Goal: Task Accomplishment & Management: Manage account settings

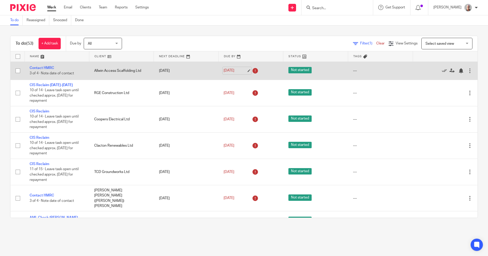
click at [244, 71] on link "[DATE]" at bounding box center [235, 70] width 23 height 5
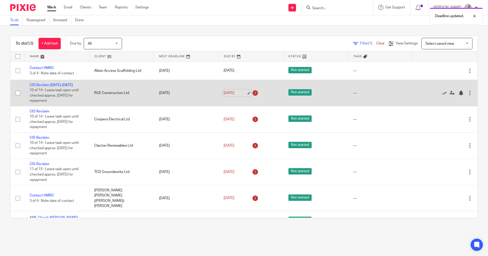
click at [243, 93] on link "[DATE]" at bounding box center [235, 92] width 23 height 5
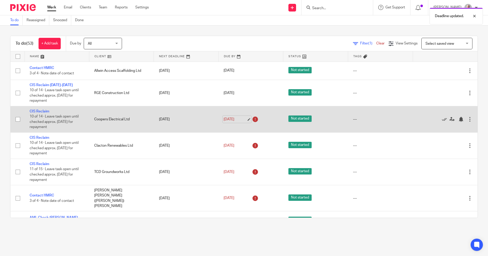
click at [243, 121] on link "[DATE]" at bounding box center [235, 119] width 23 height 5
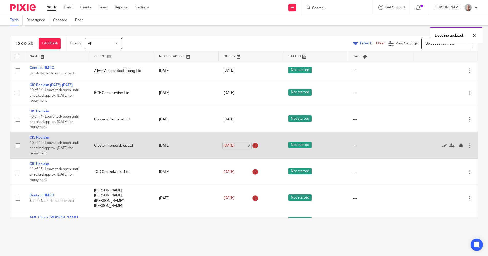
click at [245, 145] on link "[DATE]" at bounding box center [235, 145] width 23 height 5
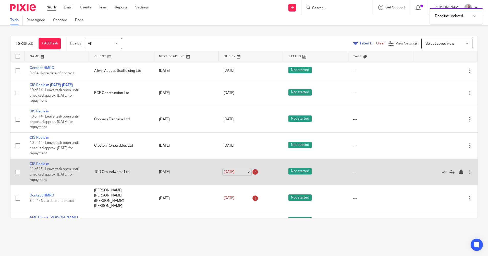
click at [242, 171] on link "[DATE]" at bounding box center [235, 171] width 23 height 5
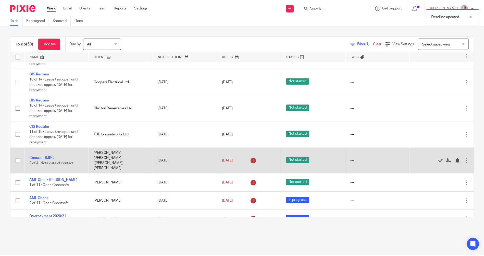
scroll to position [51, 0]
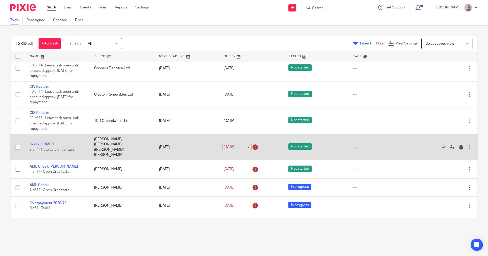
click at [242, 144] on link "[DATE]" at bounding box center [235, 146] width 23 height 5
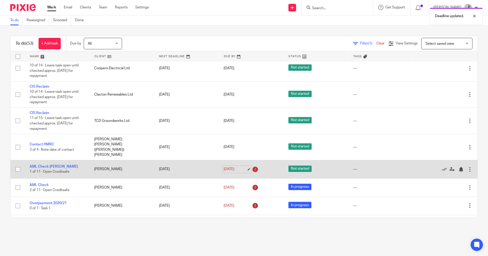
click at [243, 166] on link "[DATE]" at bounding box center [235, 168] width 23 height 5
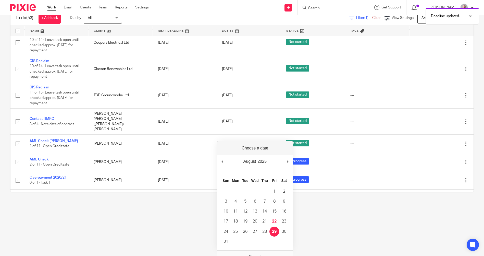
scroll to position [0, 0]
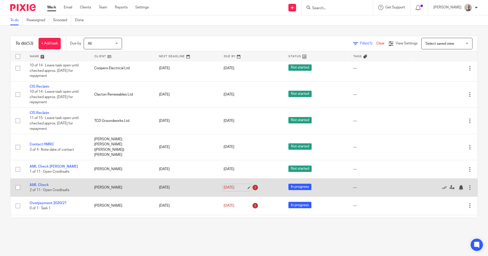
click at [244, 185] on link "[DATE]" at bounding box center [235, 187] width 23 height 5
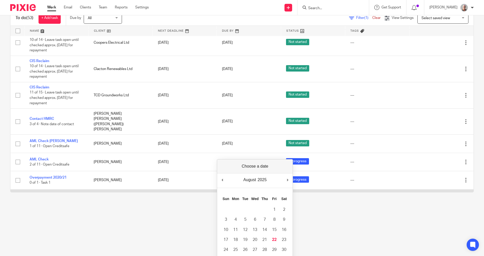
scroll to position [77, 0]
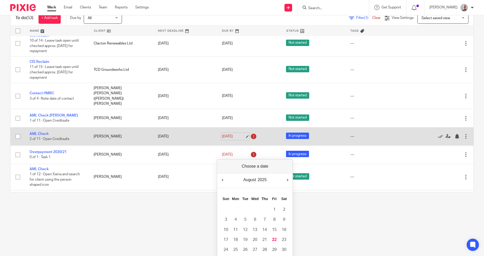
click at [241, 134] on link "[DATE]" at bounding box center [233, 136] width 23 height 5
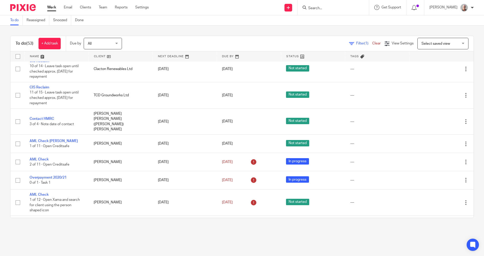
scroll to position [0, 0]
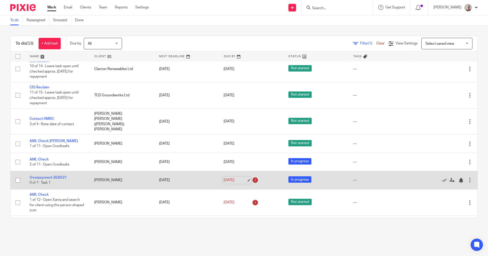
click at [244, 177] on link "[DATE]" at bounding box center [235, 179] width 23 height 5
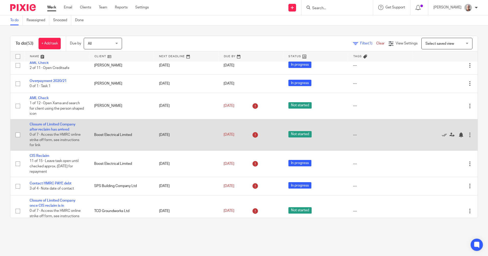
scroll to position [179, 0]
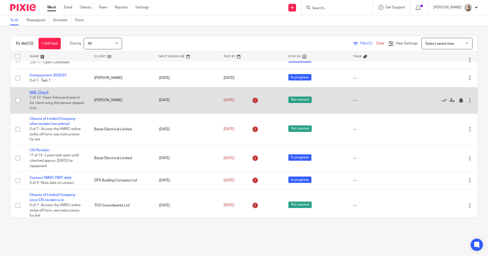
click at [40, 91] on link "AML Check" at bounding box center [39, 93] width 19 height 4
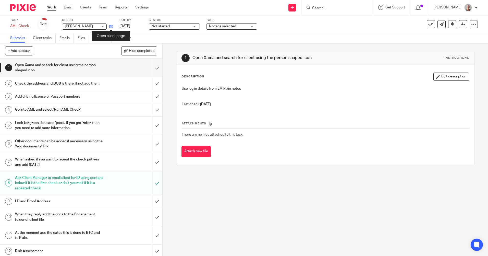
click at [110, 27] on icon at bounding box center [111, 26] width 4 height 4
click at [151, 187] on input "submit" at bounding box center [81, 182] width 162 height 23
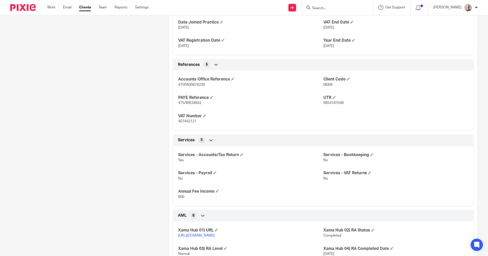
scroll to position [319, 0]
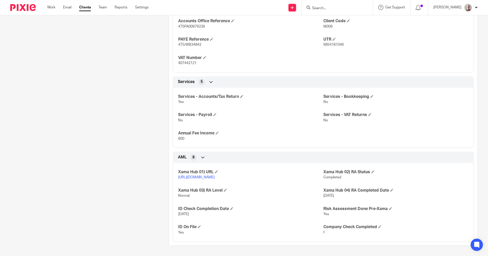
click at [329, 8] on input "Search" at bounding box center [335, 8] width 46 height 5
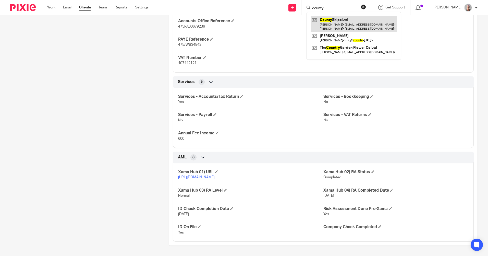
type input "county"
click at [350, 21] on link at bounding box center [354, 24] width 86 height 16
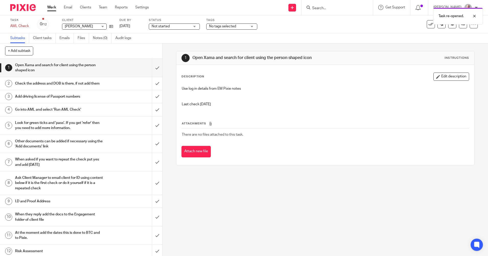
scroll to position [7, 0]
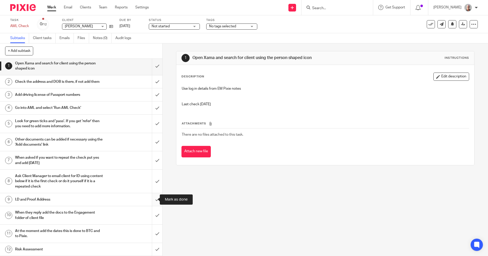
click at [152, 199] on input "submit" at bounding box center [81, 199] width 162 height 13
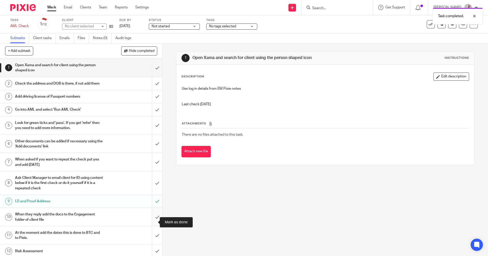
click at [152, 221] on input "submit" at bounding box center [81, 217] width 162 height 18
click at [427, 23] on div "Task completed." at bounding box center [363, 14] width 239 height 19
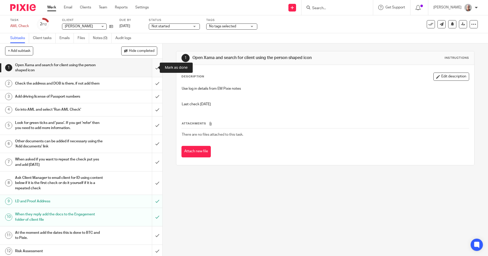
click at [152, 67] on input "submit" at bounding box center [81, 68] width 162 height 18
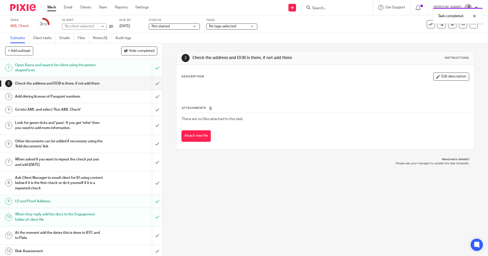
click at [153, 84] on input "submit" at bounding box center [81, 83] width 162 height 13
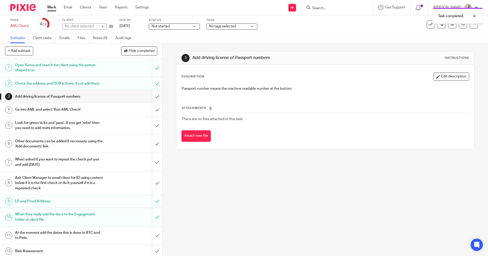
click at [152, 102] on input "submit" at bounding box center [81, 96] width 162 height 13
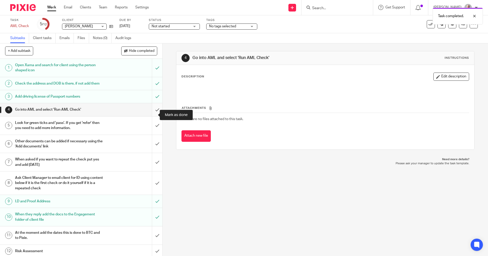
click at [152, 113] on input "submit" at bounding box center [81, 109] width 162 height 13
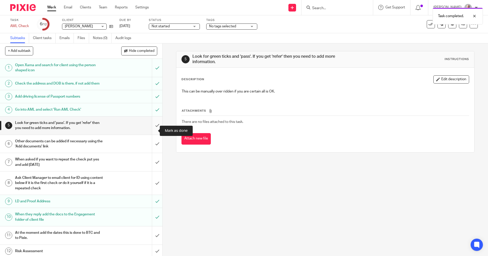
click at [152, 130] on input "submit" at bounding box center [81, 125] width 162 height 18
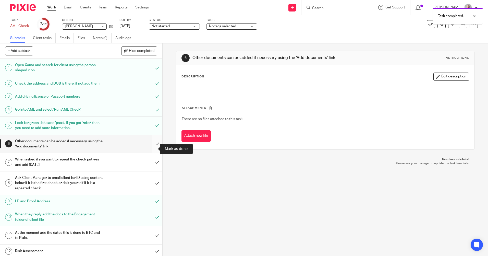
click at [152, 147] on input "submit" at bounding box center [81, 144] width 162 height 18
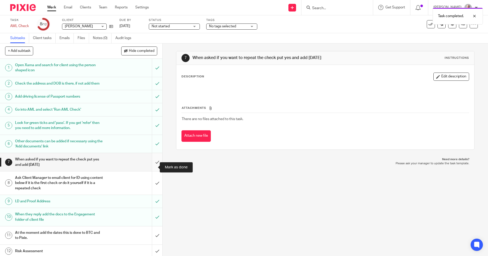
click at [152, 166] on input "submit" at bounding box center [81, 162] width 162 height 18
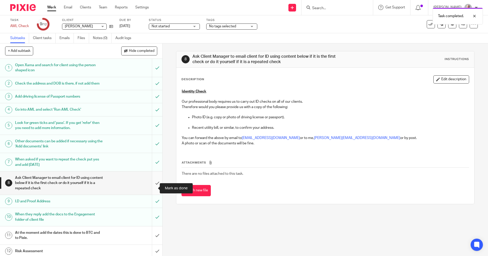
click at [153, 187] on input "submit" at bounding box center [81, 182] width 162 height 23
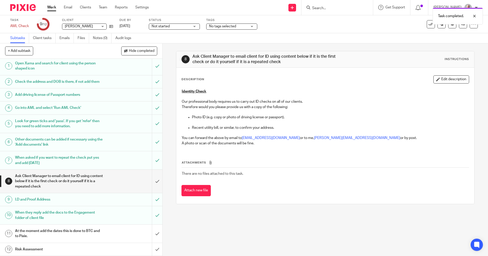
scroll to position [7, 0]
click at [152, 232] on input "submit" at bounding box center [81, 233] width 162 height 18
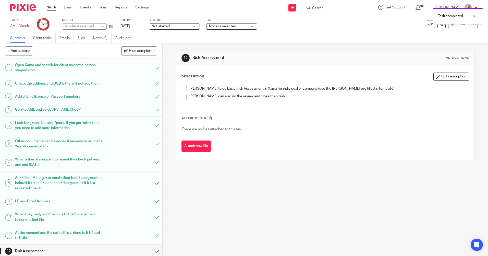
scroll to position [7, 0]
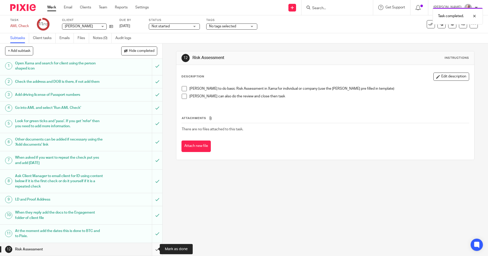
click at [153, 248] on input "submit" at bounding box center [81, 249] width 162 height 13
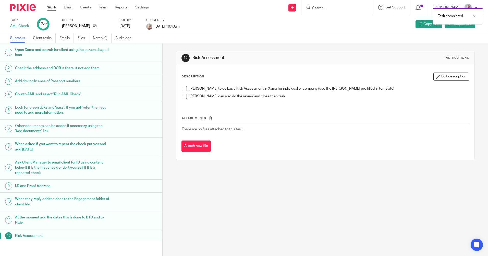
click at [50, 7] on link "Work" at bounding box center [51, 7] width 9 height 5
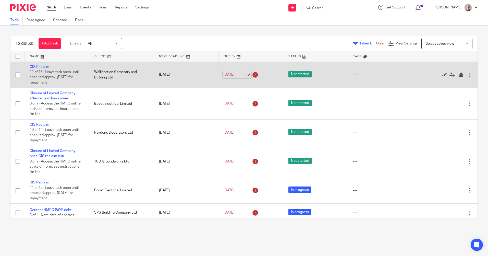
click at [243, 74] on link "20 Aug 2025" at bounding box center [235, 74] width 23 height 5
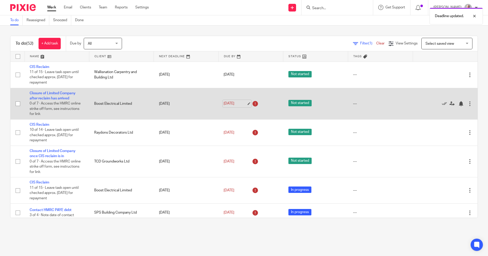
click at [243, 104] on link "20 Aug 2025" at bounding box center [235, 103] width 23 height 5
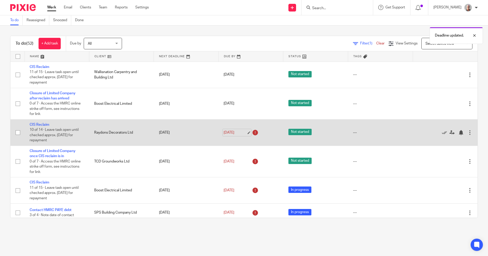
click at [243, 132] on link "20 Aug 2025" at bounding box center [235, 132] width 23 height 5
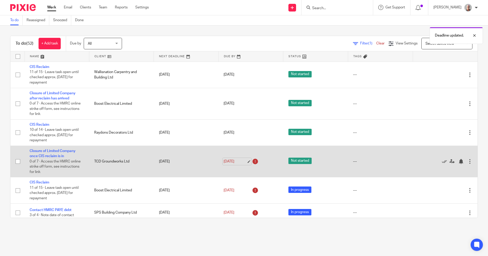
click at [244, 162] on link "20 Aug 2025" at bounding box center [235, 161] width 23 height 5
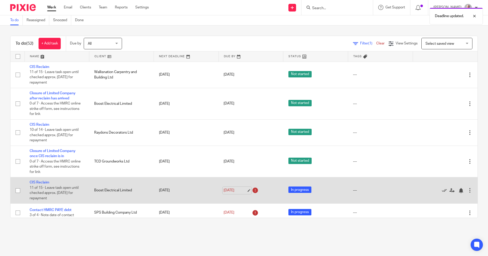
click at [242, 190] on link "20 Aug 2025" at bounding box center [235, 190] width 23 height 5
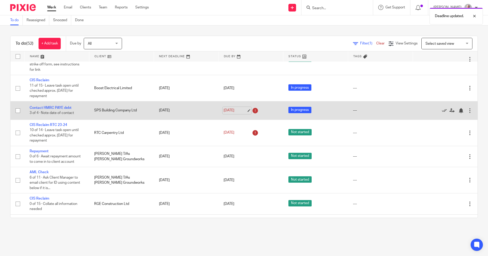
click at [243, 110] on link "20 Aug 2025" at bounding box center [235, 110] width 23 height 5
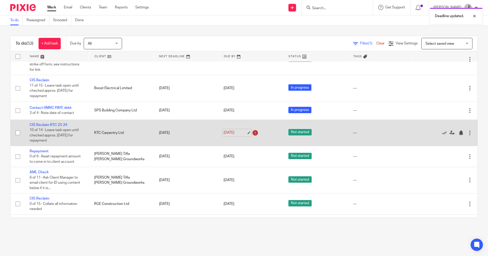
click at [243, 132] on link "20 Aug 2025" at bounding box center [235, 132] width 23 height 5
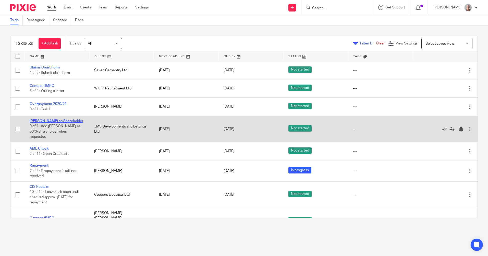
scroll to position [383, 0]
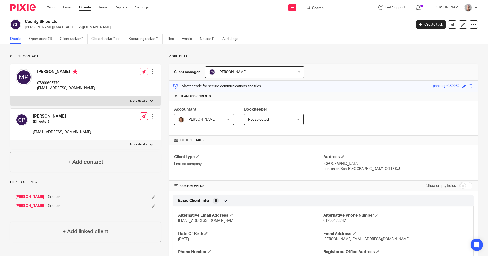
click at [327, 7] on input "Search" at bounding box center [335, 8] width 46 height 5
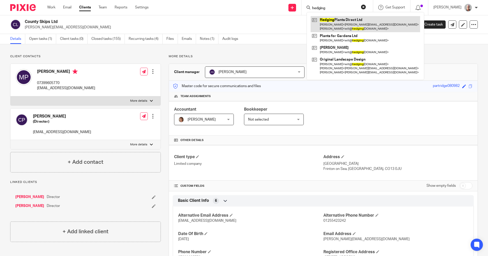
type input "hedging"
click at [341, 24] on link at bounding box center [365, 24] width 109 height 16
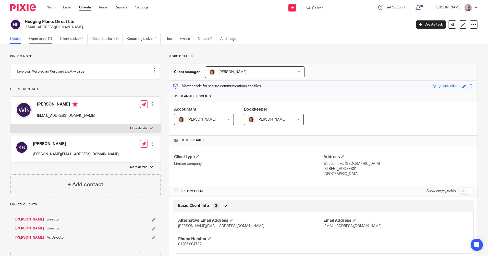
click at [40, 41] on link "Open tasks (1)" at bounding box center [42, 39] width 27 height 10
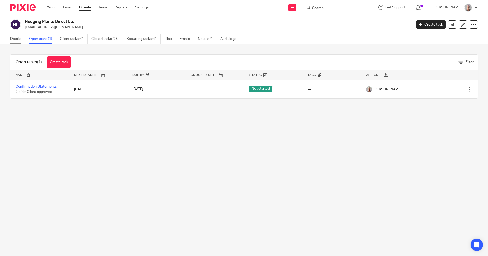
click at [16, 40] on link "Details" at bounding box center [17, 39] width 15 height 10
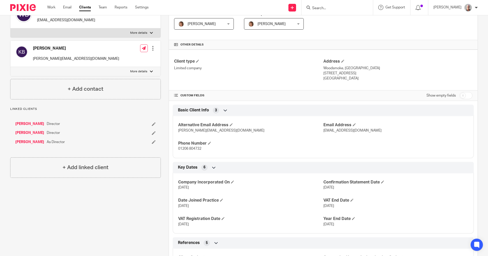
scroll to position [102, 0]
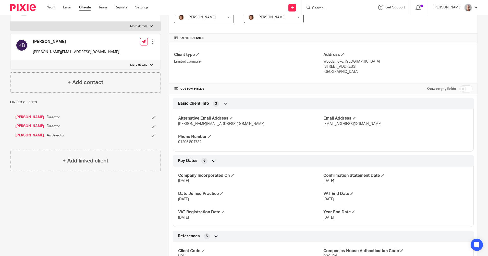
click at [326, 7] on input "Search" at bounding box center [335, 8] width 46 height 5
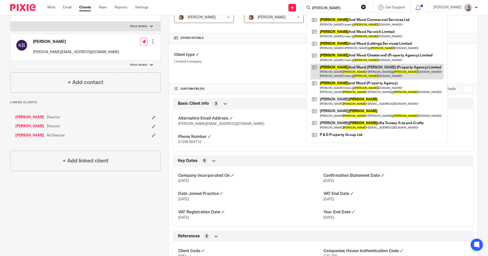
type input "harris"
click at [352, 68] on link at bounding box center [377, 72] width 133 height 16
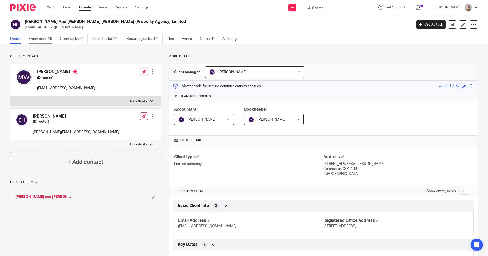
click at [37, 39] on link "Open tasks (4)" at bounding box center [42, 39] width 27 height 10
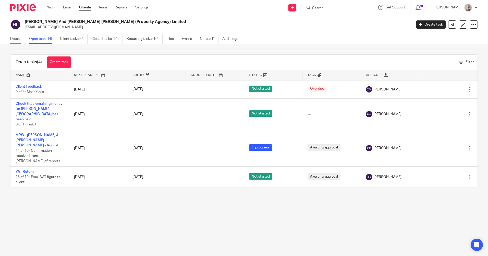
click at [18, 39] on link "Details" at bounding box center [17, 39] width 15 height 10
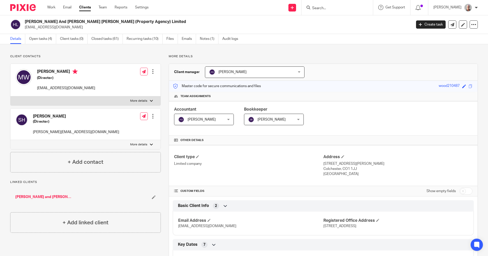
click at [327, 7] on input "Search" at bounding box center [335, 8] width 46 height 5
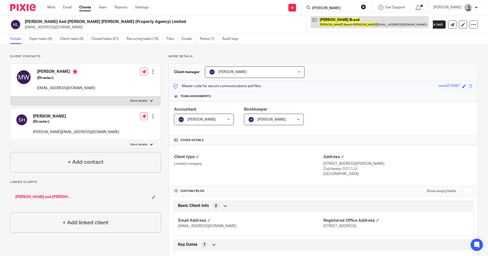
type input "stuart brand"
click at [342, 20] on link at bounding box center [370, 22] width 118 height 12
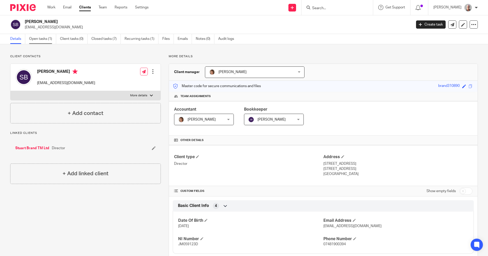
click at [42, 41] on link "Open tasks (1)" at bounding box center [42, 39] width 27 height 10
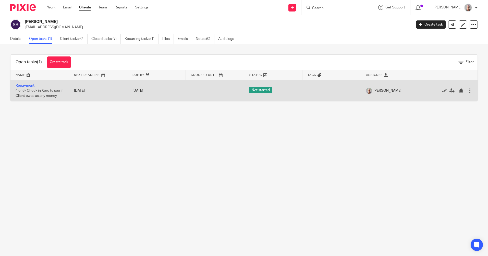
click at [29, 86] on link "Repayment" at bounding box center [25, 86] width 19 height 4
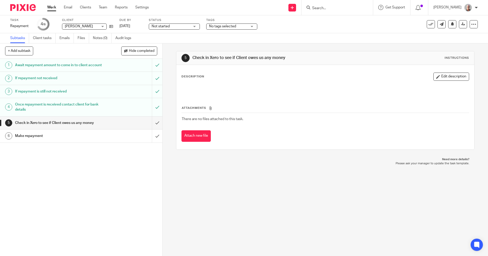
click at [45, 68] on h1 "Await repayment amount to come in to client account" at bounding box center [59, 65] width 88 height 8
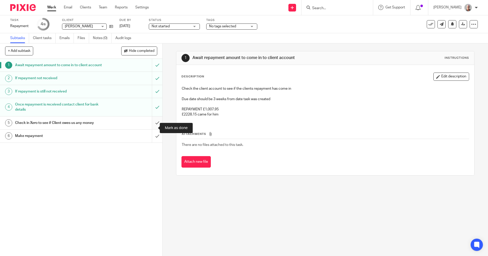
click at [151, 127] on input "submit" at bounding box center [81, 122] width 162 height 13
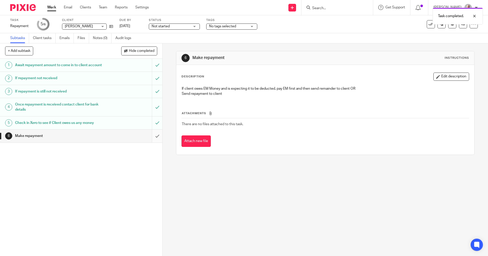
click at [152, 140] on input "submit" at bounding box center [81, 135] width 162 height 13
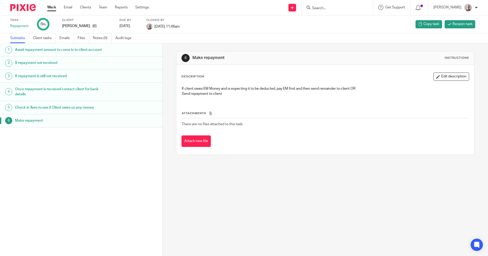
click at [325, 8] on input "Search" at bounding box center [335, 8] width 46 height 5
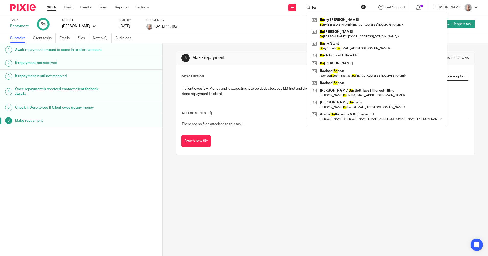
type input "b"
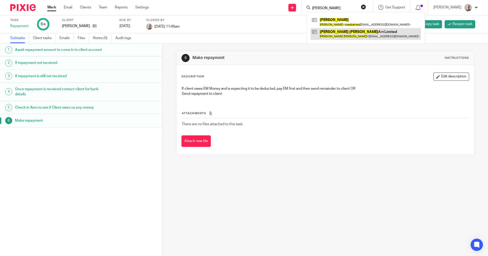
type input "[PERSON_NAME]"
click at [344, 33] on link at bounding box center [366, 34] width 110 height 12
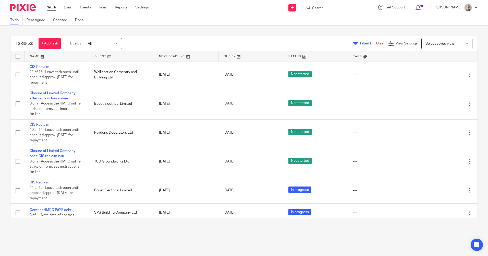
scroll to position [383, 0]
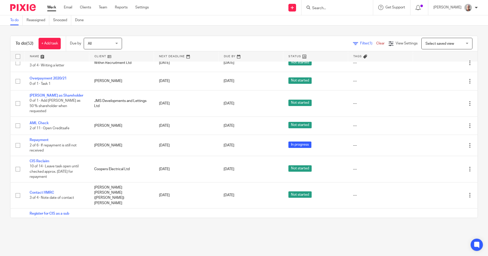
click at [326, 6] on input "Search" at bounding box center [335, 8] width 46 height 5
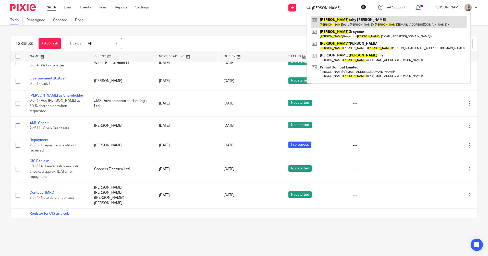
type input "tim"
click at [346, 21] on link at bounding box center [389, 22] width 156 height 12
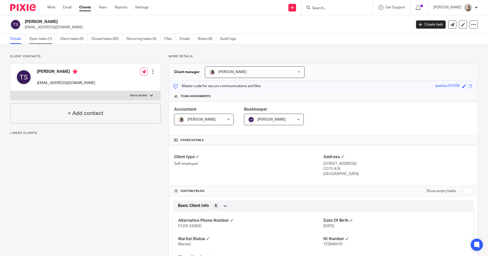
click at [42, 41] on link "Open tasks (1)" at bounding box center [42, 39] width 27 height 10
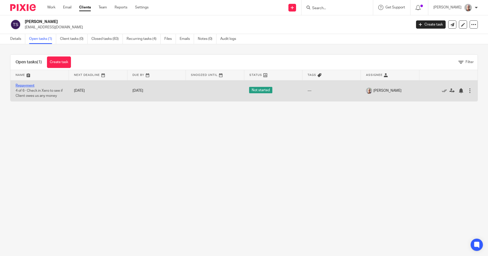
click at [26, 86] on link "Repayment" at bounding box center [25, 86] width 19 height 4
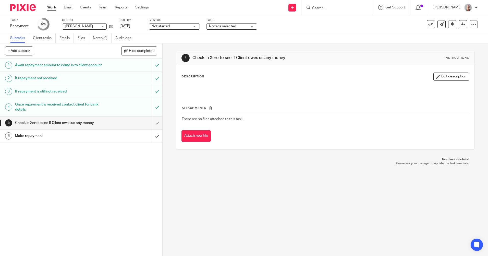
click at [57, 66] on h1 "Await repayment amount to come in to client account" at bounding box center [59, 65] width 88 height 8
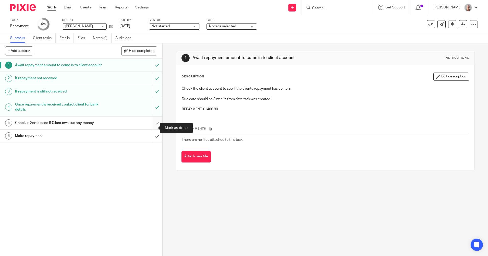
click at [153, 127] on input "submit" at bounding box center [81, 122] width 162 height 13
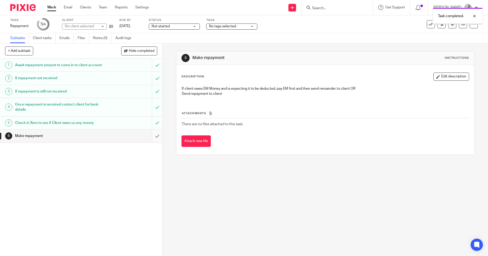
click at [152, 140] on input "submit" at bounding box center [81, 135] width 162 height 13
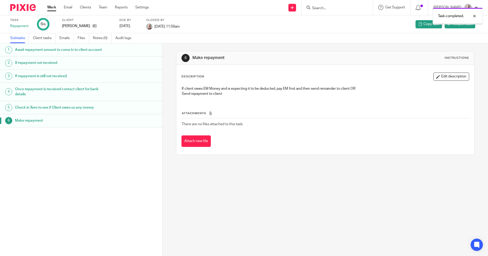
drag, startPoint x: 0, startPoint y: 0, endPoint x: 336, endPoint y: 7, distance: 336.4
click at [336, 7] on div "Task completed." at bounding box center [363, 14] width 239 height 19
click at [336, 5] on div "Task completed." at bounding box center [363, 14] width 239 height 19
click at [331, 5] on form at bounding box center [339, 7] width 54 height 6
click at [325, 7] on div "Task completed." at bounding box center [363, 14] width 239 height 19
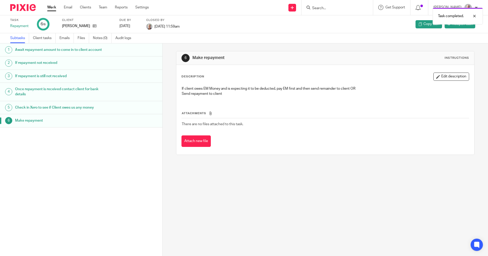
drag, startPoint x: 322, startPoint y: 6, endPoint x: 321, endPoint y: 3, distance: 3.1
click at [322, 6] on div "Task completed." at bounding box center [363, 14] width 239 height 19
click at [328, 5] on form at bounding box center [339, 7] width 54 height 6
click at [329, 9] on div "Task completed." at bounding box center [363, 14] width 239 height 19
drag, startPoint x: 339, startPoint y: 6, endPoint x: 350, endPoint y: 4, distance: 10.6
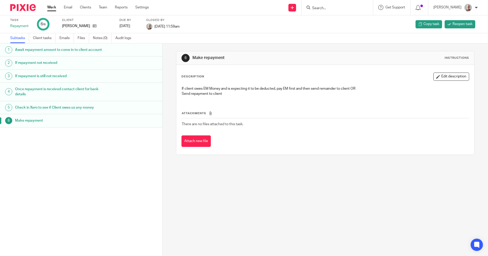
click at [326, 8] on input "Search" at bounding box center [335, 8] width 46 height 5
type input "Ian Mi"
click at [340, 22] on link at bounding box center [359, 22] width 96 height 12
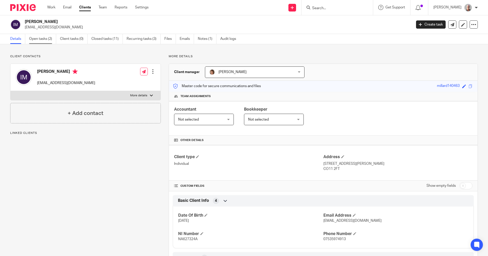
click at [44, 41] on link "Open tasks (2)" at bounding box center [42, 39] width 27 height 10
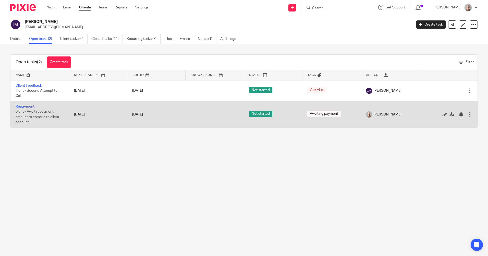
click at [30, 107] on link "Repayment" at bounding box center [25, 107] width 19 height 4
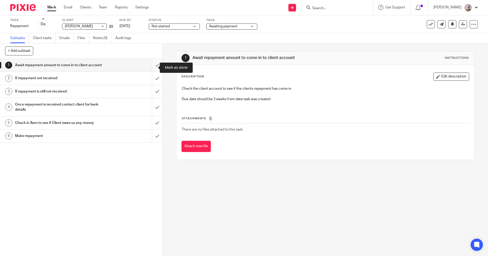
click at [153, 67] on input "submit" at bounding box center [81, 65] width 162 height 13
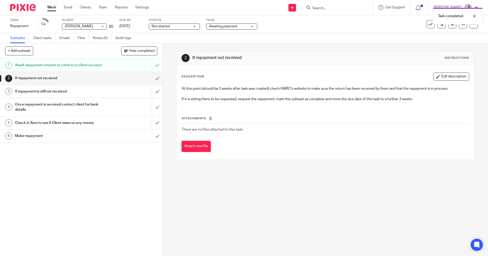
click at [88, 69] on h1 "Await repayment amount to come in to client account" at bounding box center [59, 65] width 88 height 8
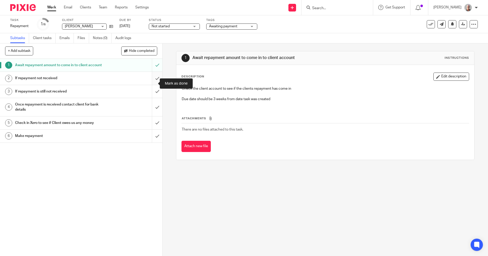
click at [153, 82] on input "submit" at bounding box center [81, 78] width 162 height 13
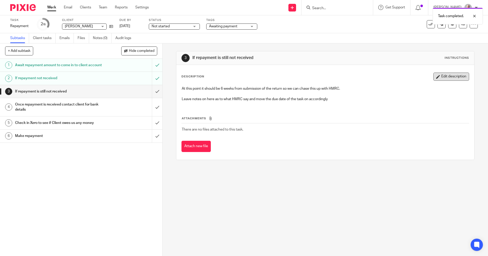
click at [442, 77] on button "Edit description" at bounding box center [451, 76] width 36 height 8
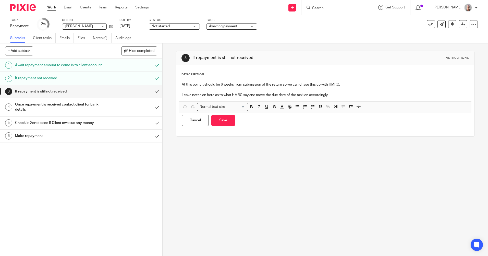
click at [31, 82] on h1 "If repayment not received" at bounding box center [59, 78] width 88 height 8
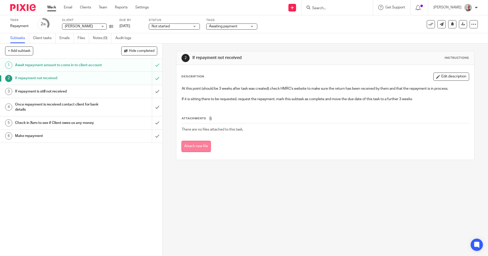
click at [195, 148] on button "Attach new file" at bounding box center [195, 146] width 29 height 11
drag, startPoint x: 153, startPoint y: 95, endPoint x: 134, endPoint y: 111, distance: 24.6
click at [134, 111] on div "1 Await repayment amount to come in to client account 2 If repayment not receiv…" at bounding box center [81, 157] width 162 height 197
click at [442, 75] on button "Edit description" at bounding box center [451, 76] width 36 height 8
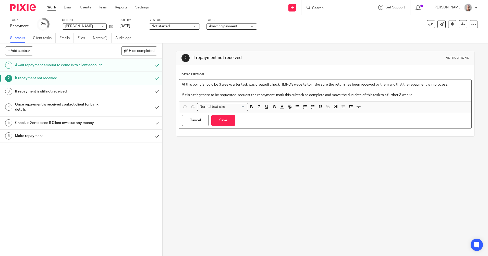
click at [417, 95] on p "If it is sitting there to be requested, request the repayment, mark this subtas…" at bounding box center [325, 94] width 287 height 5
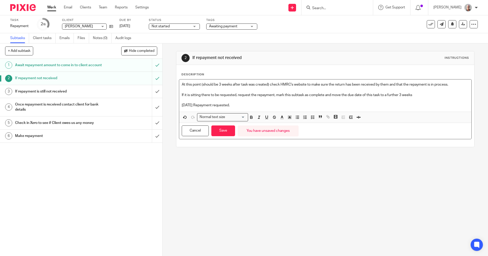
drag, startPoint x: 249, startPoint y: 106, endPoint x: 246, endPoint y: 104, distance: 3.4
click at [249, 106] on p "22.08.2025 Repayment requested." at bounding box center [325, 105] width 287 height 5
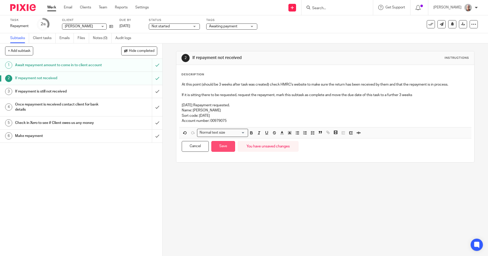
click at [225, 147] on button "Save" at bounding box center [223, 146] width 24 height 11
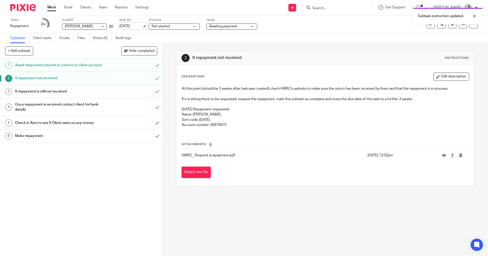
click at [142, 26] on link "30 Aug 2025" at bounding box center [130, 25] width 23 height 5
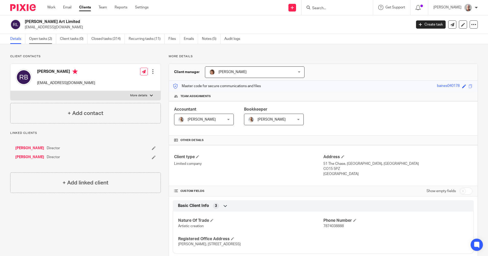
click at [40, 42] on link "Open tasks (2)" at bounding box center [42, 39] width 27 height 10
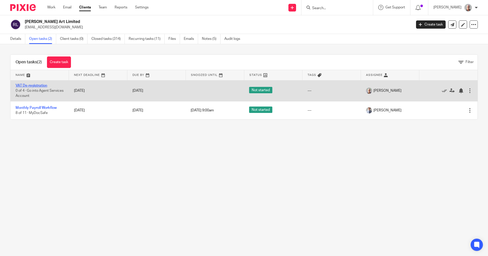
click at [37, 86] on link "VAT De-registration" at bounding box center [32, 86] width 32 height 4
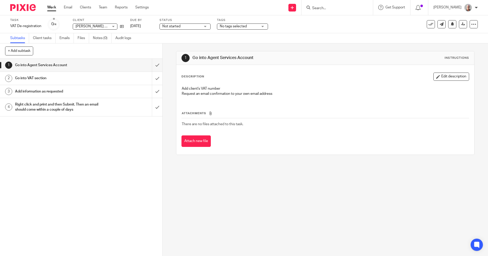
click at [68, 92] on h1 "Add information as requested" at bounding box center [59, 92] width 88 height 8
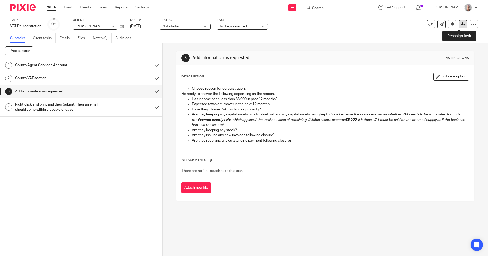
click at [461, 23] on icon at bounding box center [463, 24] width 4 height 4
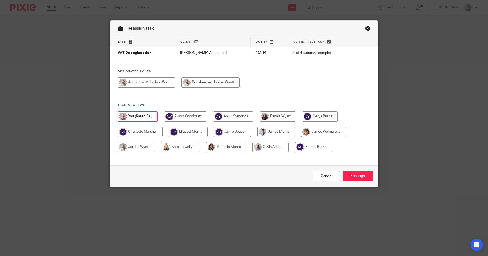
drag, startPoint x: 138, startPoint y: 147, endPoint x: 144, endPoint y: 148, distance: 6.5
click at [138, 147] on input "radio" at bounding box center [136, 147] width 37 height 10
radio input "true"
click at [352, 177] on input "Reassign" at bounding box center [357, 175] width 30 height 11
